Goal: Information Seeking & Learning: Learn about a topic

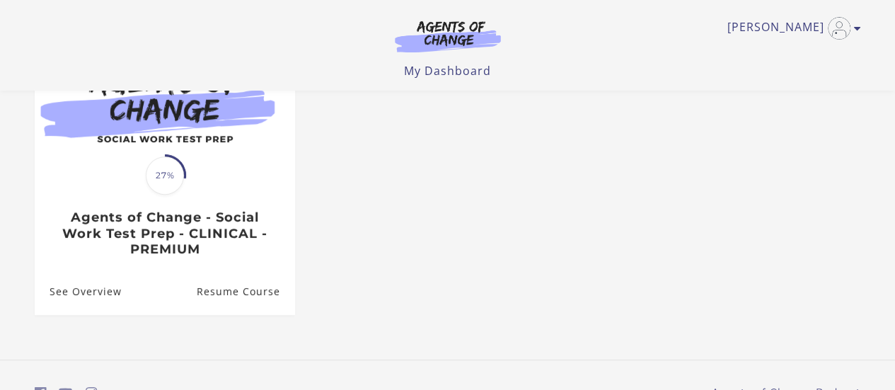
scroll to position [189, 0]
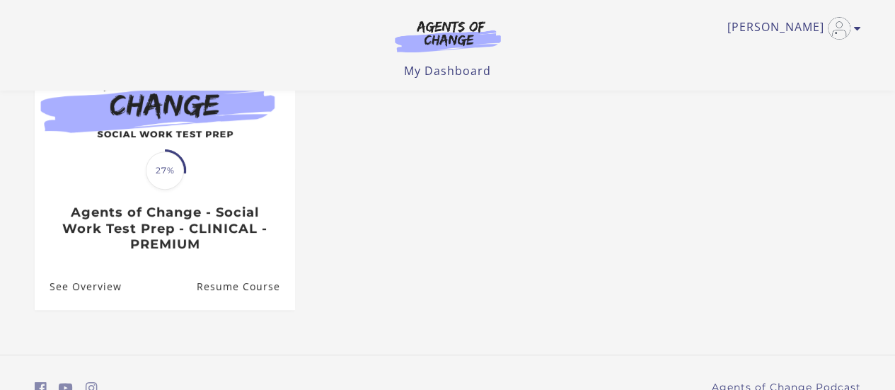
click at [503, 258] on ul "Translation missing: en.liquid.partials.dashboard_course_card.progress_descript…" at bounding box center [447, 181] width 849 height 304
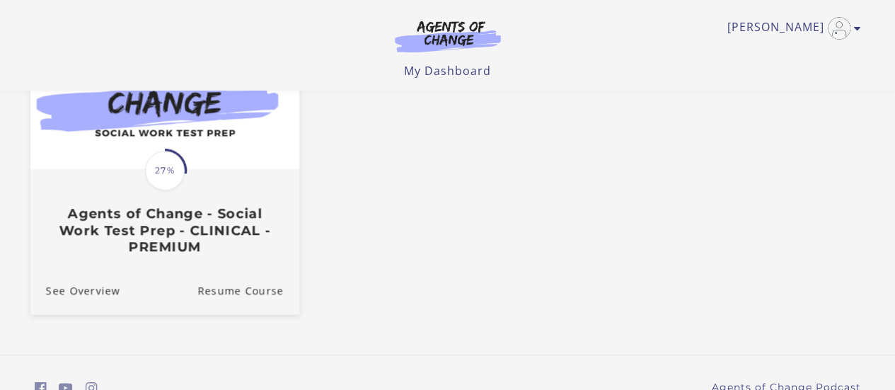
click at [110, 199] on div "Translation missing: en.liquid.partials.dashboard_course_card.progress_descript…" at bounding box center [164, 213] width 269 height 84
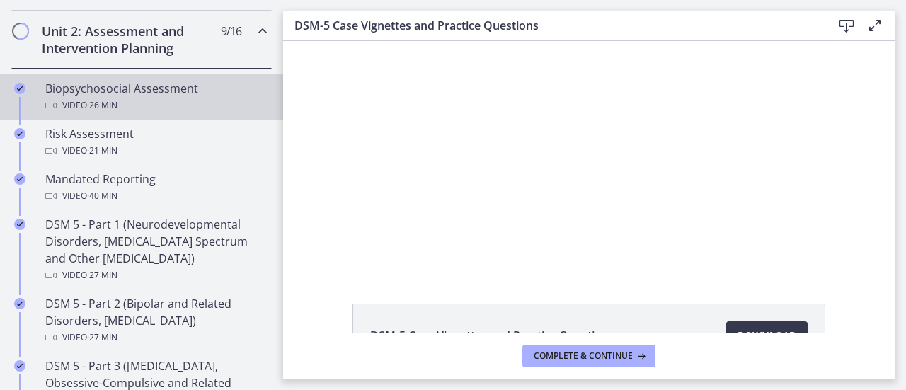
scroll to position [495, 0]
